Goal: Task Accomplishment & Management: Use online tool/utility

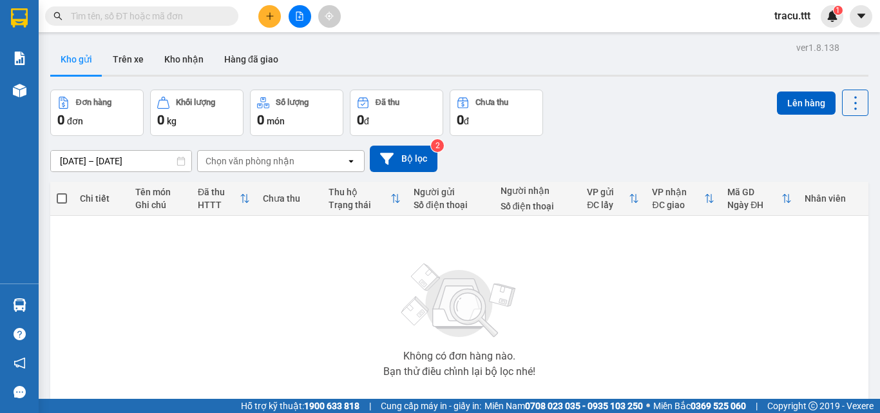
click at [308, 8] on button at bounding box center [300, 16] width 23 height 23
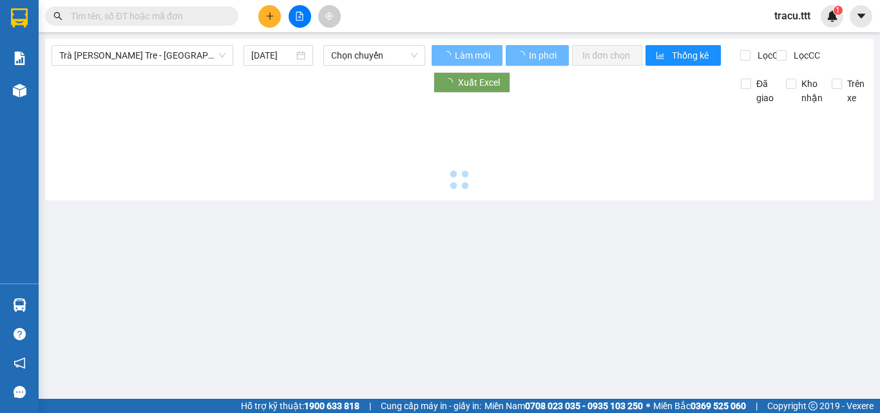
type input "[DATE]"
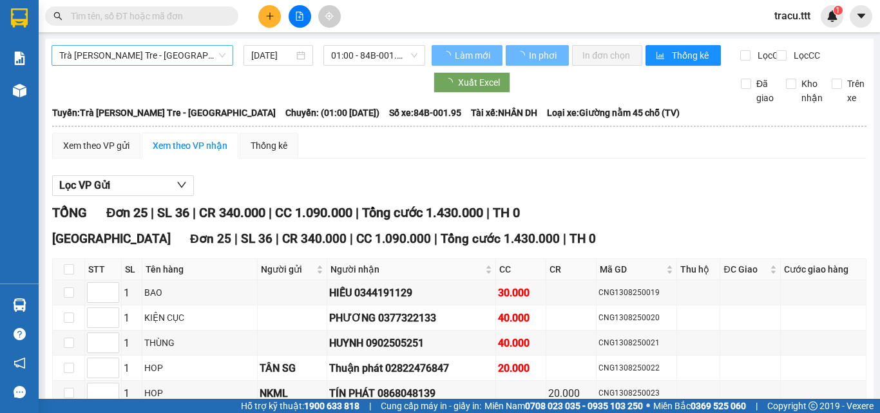
click at [201, 49] on span "Trà [PERSON_NAME] Tre - [GEOGRAPHIC_DATA]" at bounding box center [142, 55] width 166 height 19
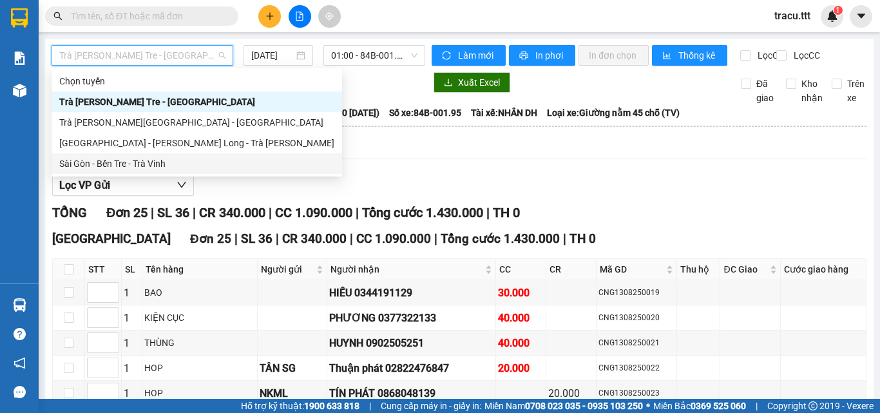
click at [178, 173] on div "Sài Gòn - Bến Tre - Trà Vinh" at bounding box center [197, 163] width 291 height 21
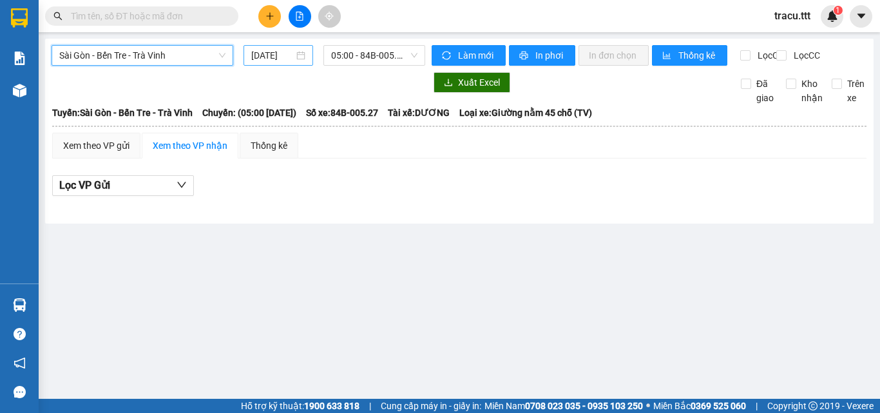
click at [270, 59] on input "[DATE]" at bounding box center [272, 55] width 43 height 14
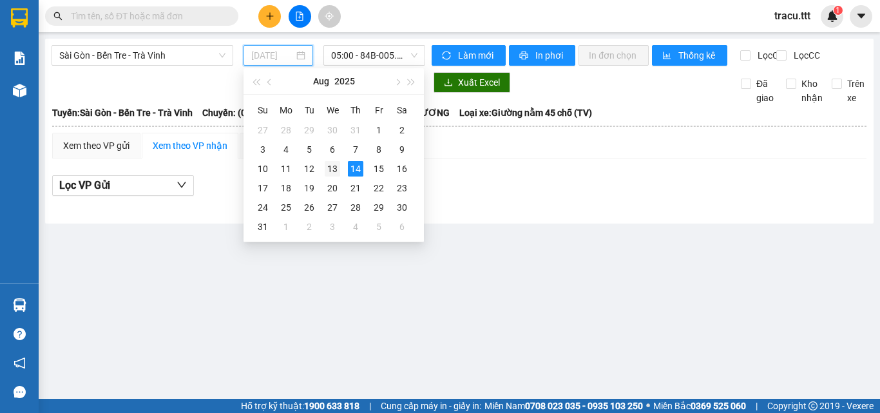
click at [334, 175] on div "13" at bounding box center [332, 168] width 15 height 15
type input "[DATE]"
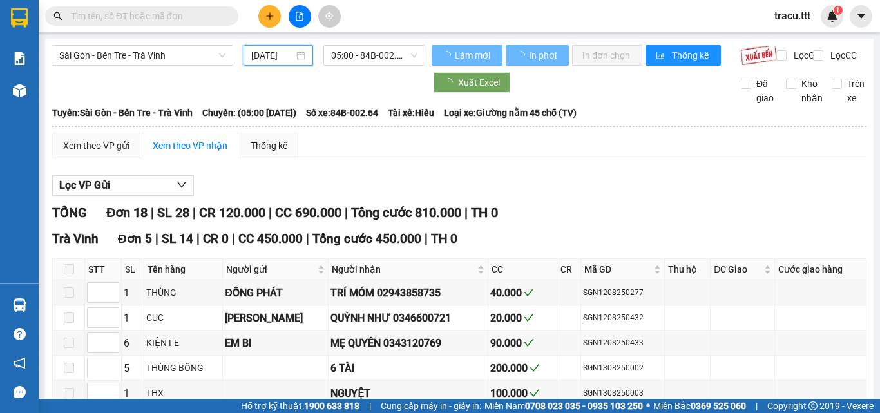
click at [347, 46] on span "05:00 - 84B-002.64" at bounding box center [374, 55] width 86 height 19
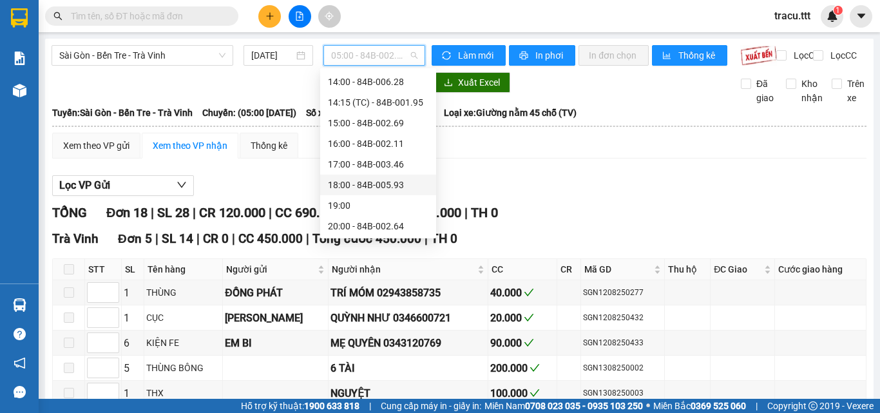
scroll to position [289, 0]
click at [370, 202] on div "20:10 (TC) - (Đã hủy)" at bounding box center [378, 205] width 101 height 14
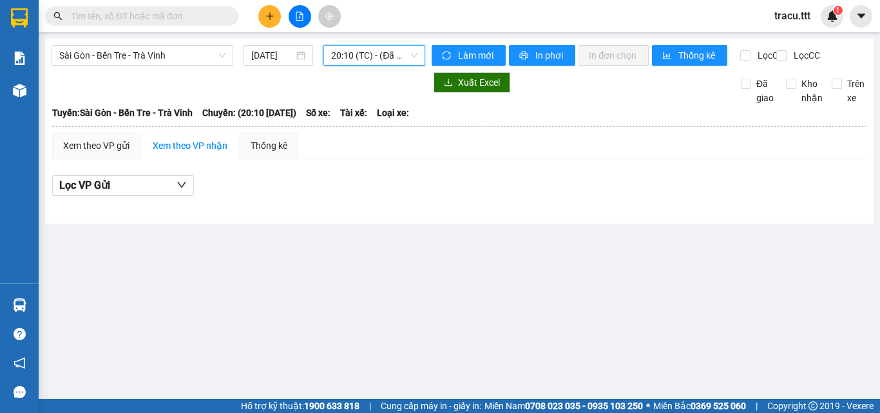
click at [391, 57] on span "20:10 (TC) - (Đã hủy)" at bounding box center [374, 55] width 86 height 19
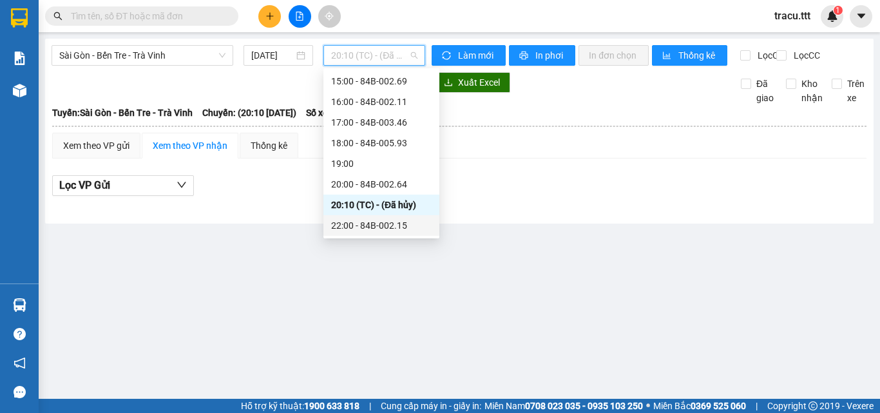
click at [409, 228] on div "22:00 - 84B-002.15" at bounding box center [381, 225] width 101 height 14
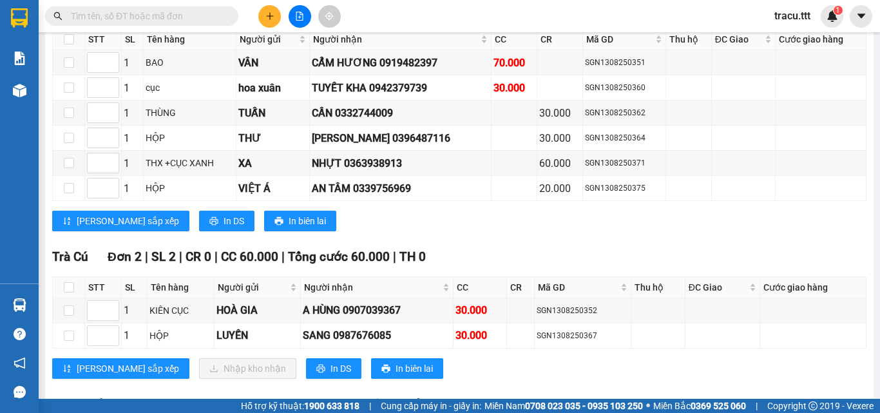
scroll to position [773, 0]
